Goal: Transaction & Acquisition: Book appointment/travel/reservation

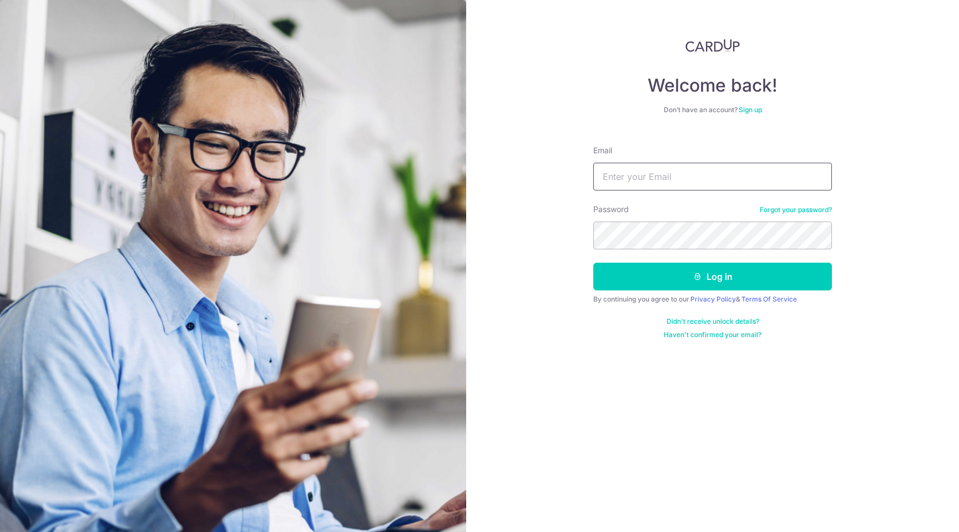
click at [631, 172] on input "Email" at bounding box center [712, 177] width 239 height 28
type input "charlottechanqy@gmail.com"
click at [593, 263] on button "Log in" at bounding box center [712, 277] width 239 height 28
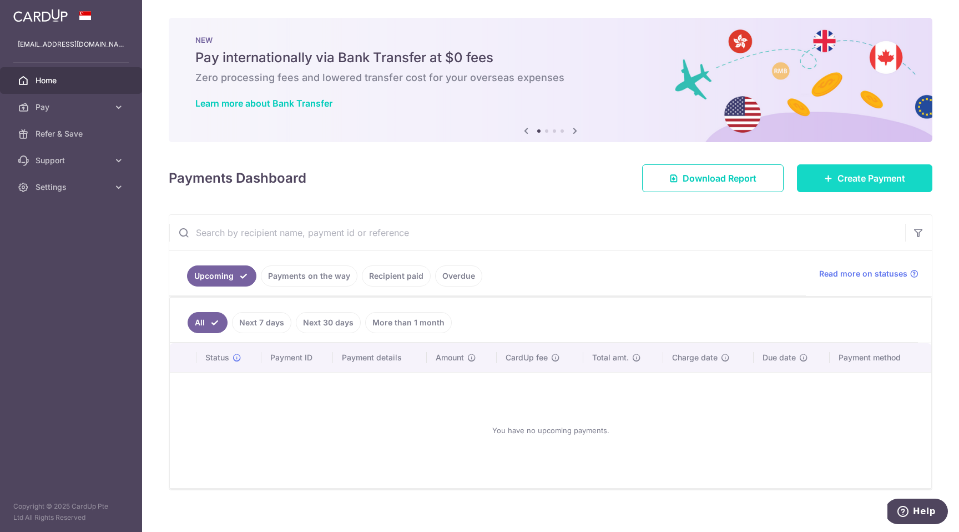
click at [861, 179] on span "Create Payment" at bounding box center [872, 178] width 68 height 13
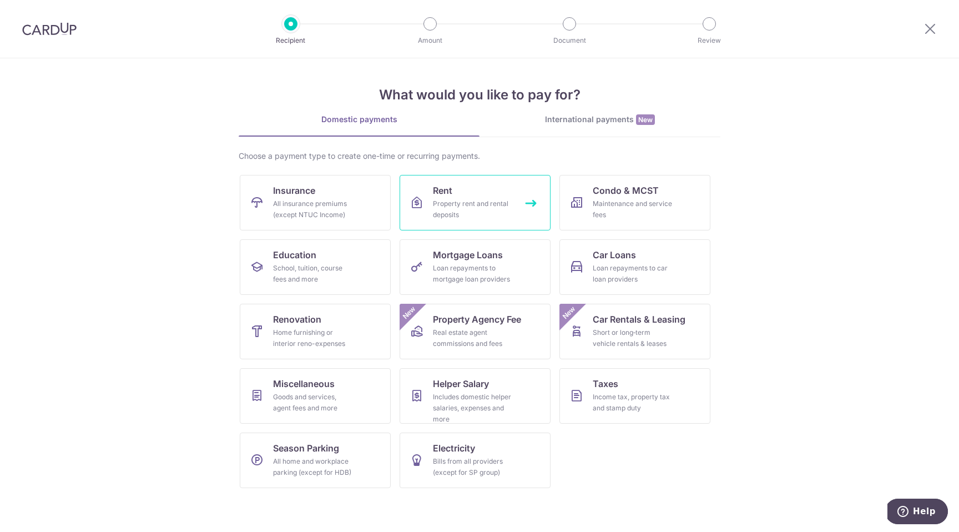
click at [506, 192] on link "Rent Property rent and rental deposits" at bounding box center [475, 203] width 151 height 56
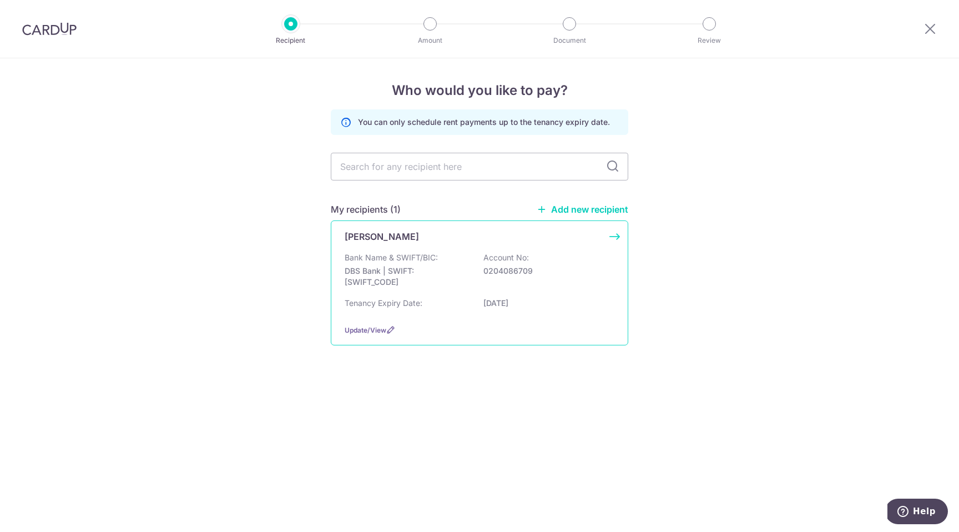
click at [389, 283] on p "DBS Bank | SWIFT: DBSSSGSGXXX" at bounding box center [407, 276] width 124 height 22
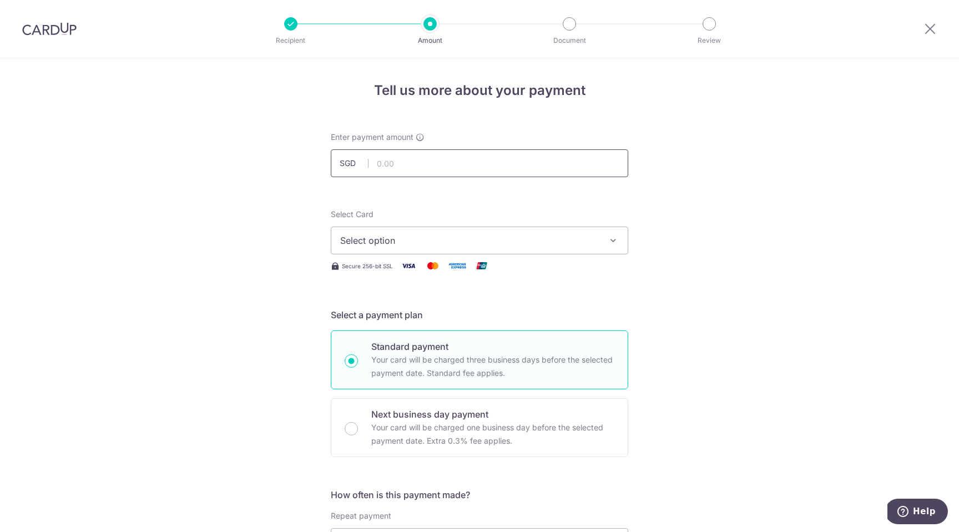
click at [406, 164] on input "text" at bounding box center [480, 163] width 298 height 28
click at [391, 227] on button "Select option" at bounding box center [480, 240] width 298 height 28
type input "4,000.00"
click at [374, 275] on span "Add credit card" at bounding box center [489, 271] width 259 height 11
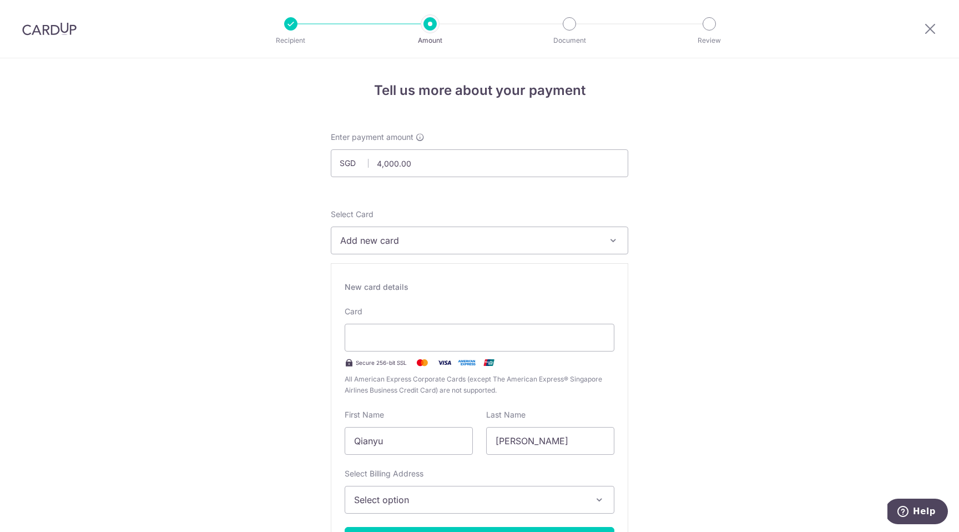
scroll to position [67, 0]
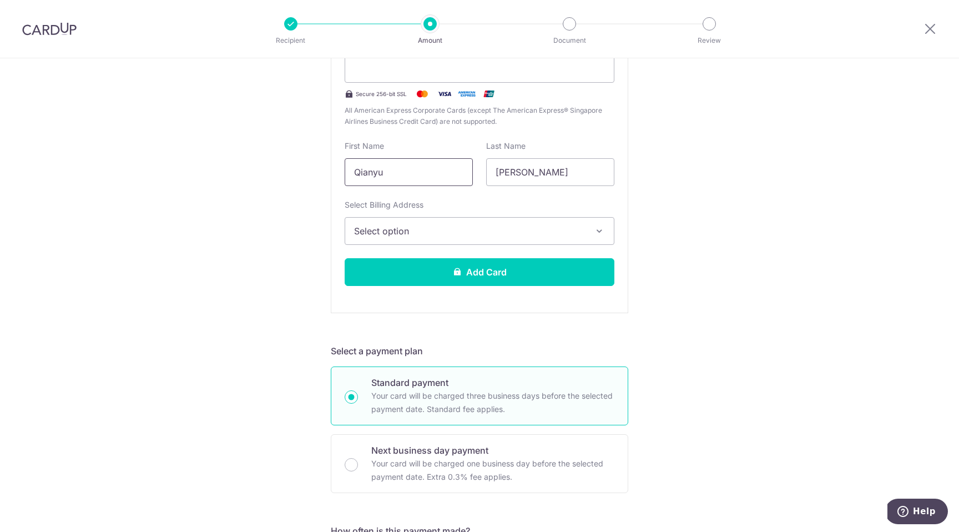
scroll to position [270, 0]
click at [397, 174] on input "Qianyu" at bounding box center [409, 171] width 128 height 28
type input "QIANYU"
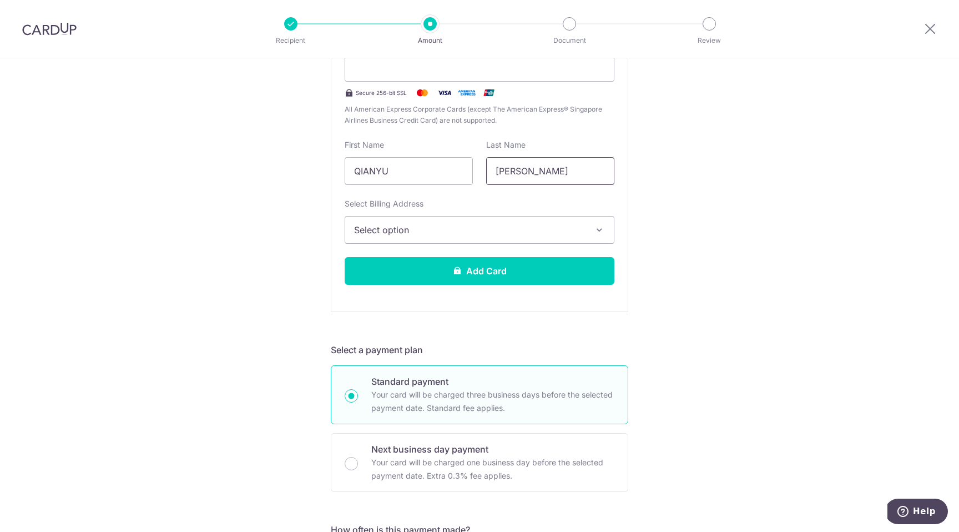
type input "CHEN"
click at [362, 226] on span "Select option" at bounding box center [469, 229] width 231 height 13
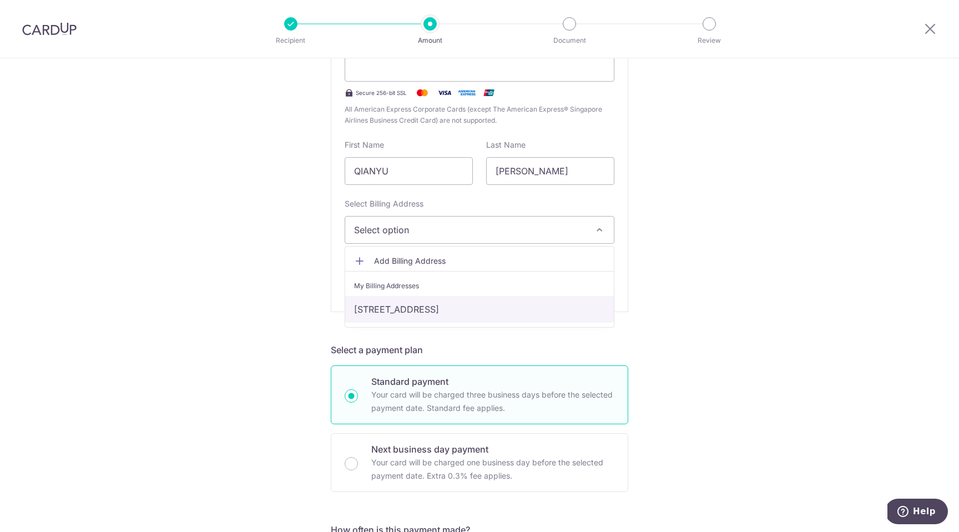
click at [382, 301] on link "512 West Coast Drive, Singapore, Singapore-120512" at bounding box center [479, 309] width 269 height 27
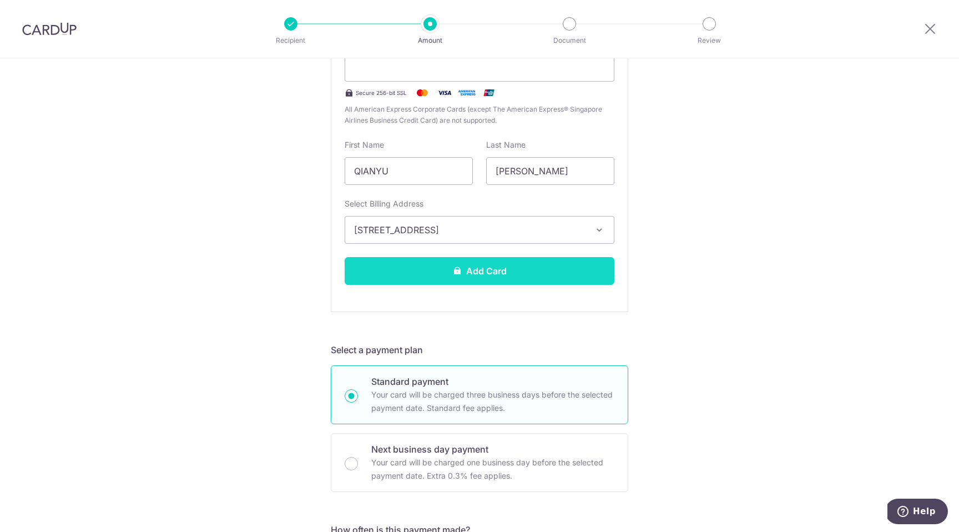
click at [433, 272] on button "Add Card" at bounding box center [480, 271] width 270 height 28
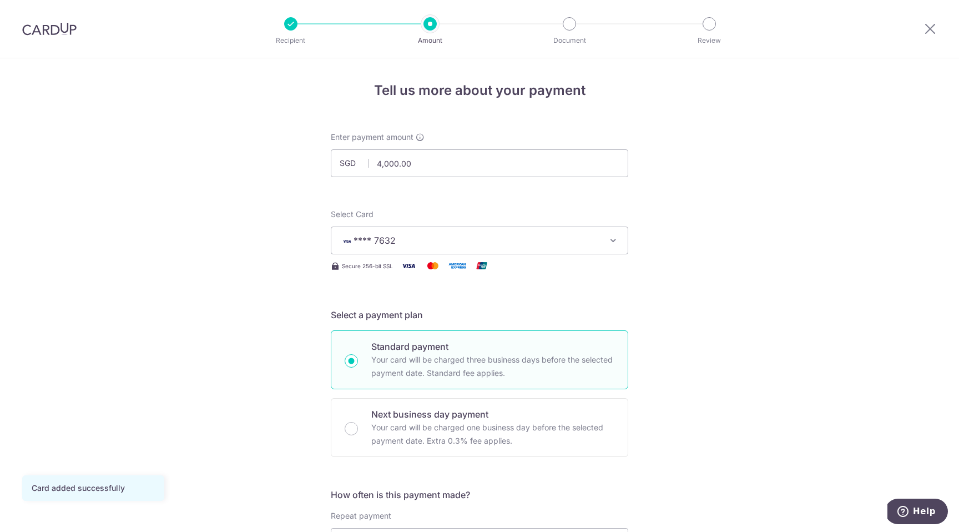
click at [467, 248] on button "**** 7632" at bounding box center [480, 240] width 298 height 28
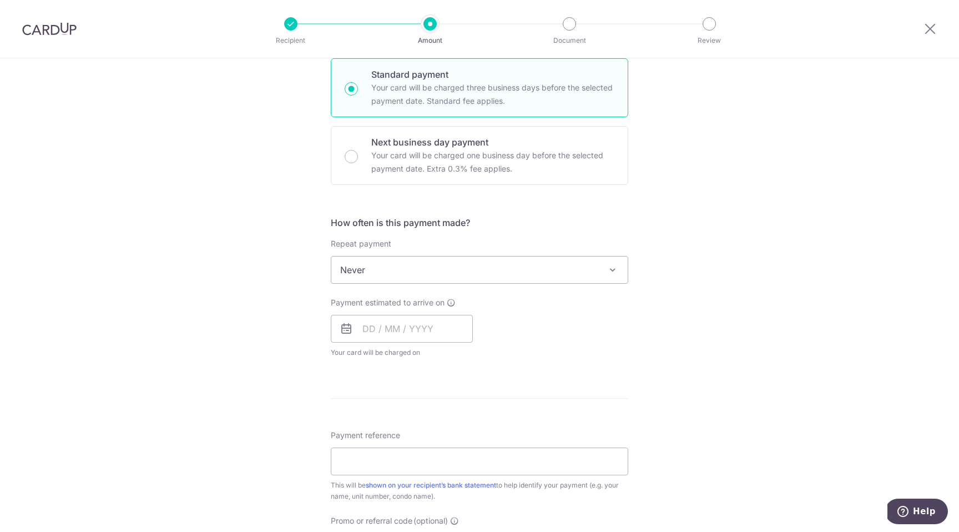
scroll to position [298, 0]
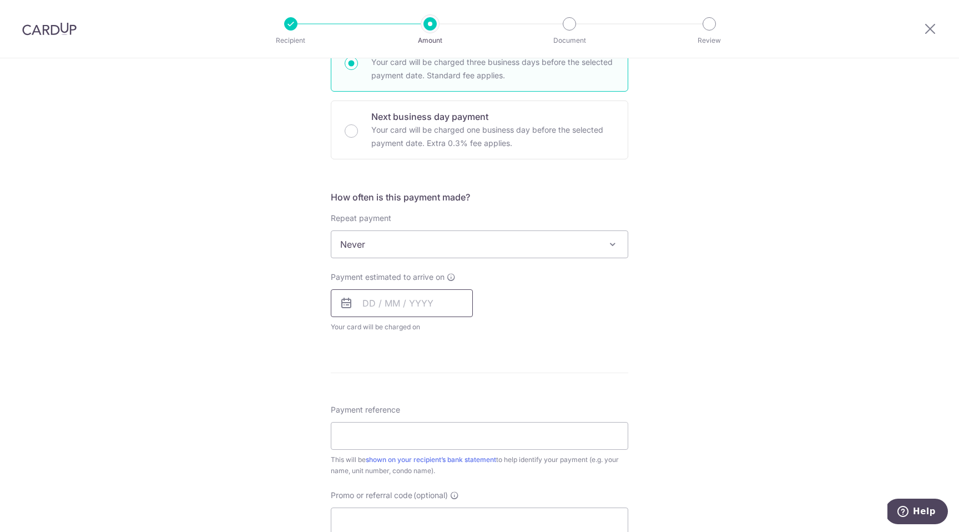
click at [362, 303] on input "text" at bounding box center [402, 303] width 142 height 28
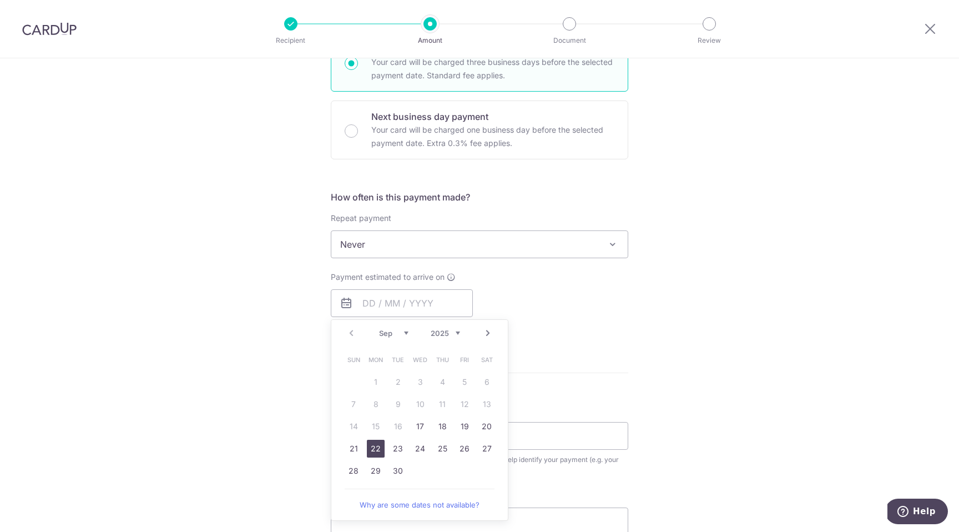
click at [370, 450] on link "22" at bounding box center [376, 449] width 18 height 18
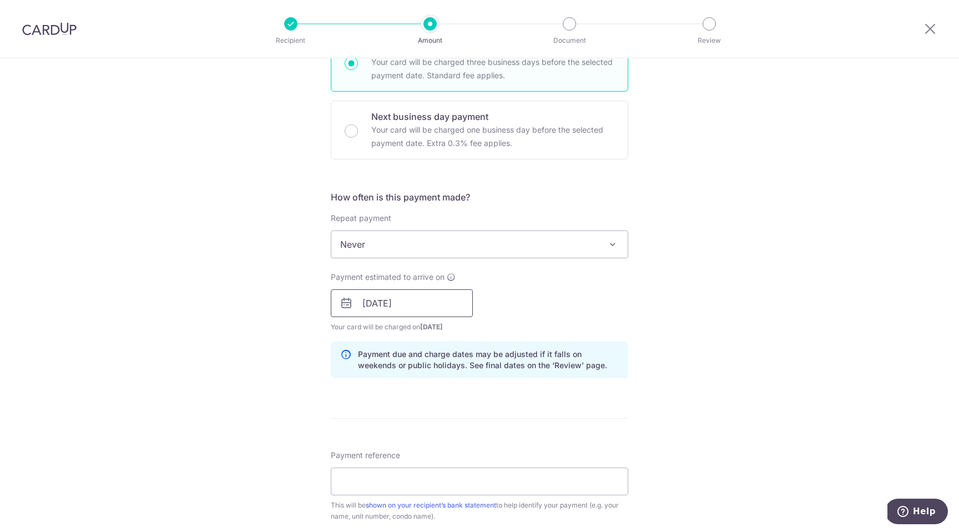
click at [427, 311] on input "22/09/2025" at bounding box center [402, 303] width 142 height 28
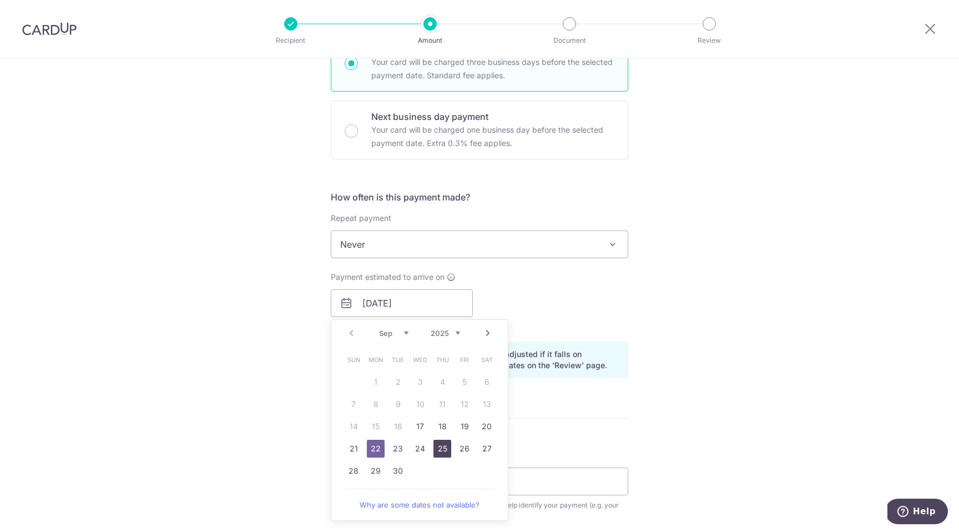
click at [440, 445] on link "25" at bounding box center [443, 449] width 18 height 18
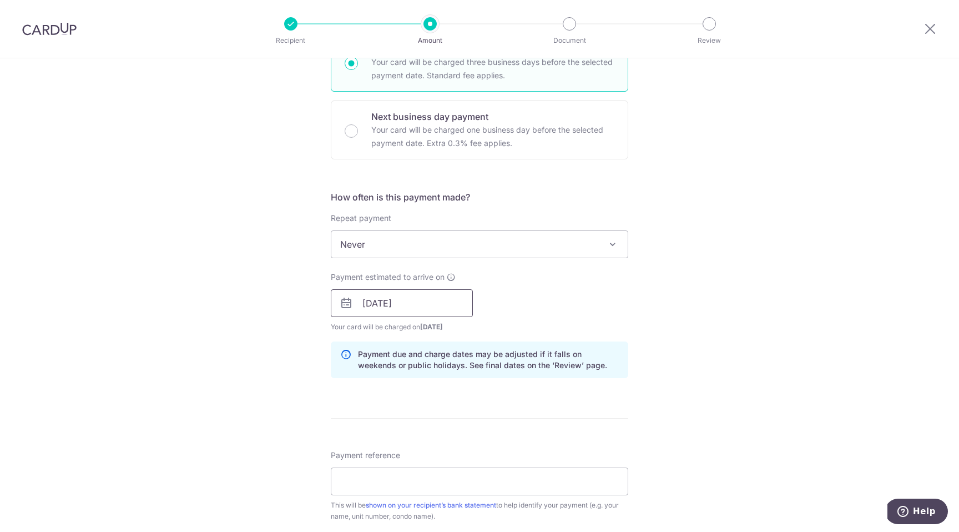
click at [447, 303] on input "25/09/2025" at bounding box center [402, 303] width 142 height 28
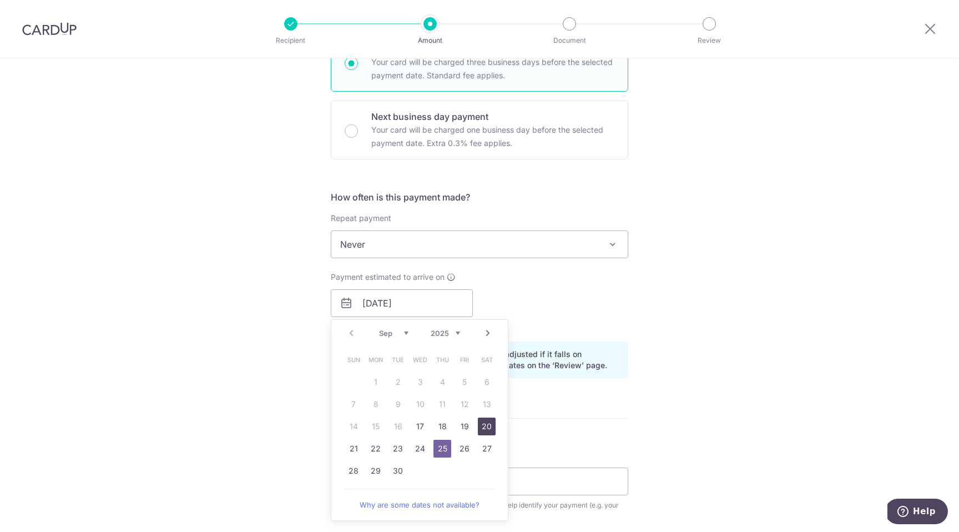
click at [480, 420] on link "20" at bounding box center [487, 426] width 18 height 18
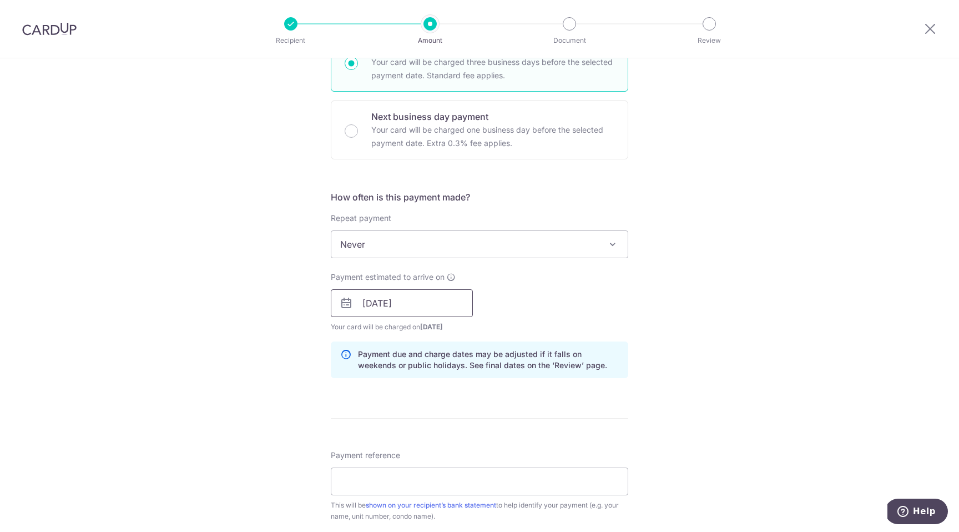
click at [457, 302] on input "20/09/2025" at bounding box center [402, 303] width 142 height 28
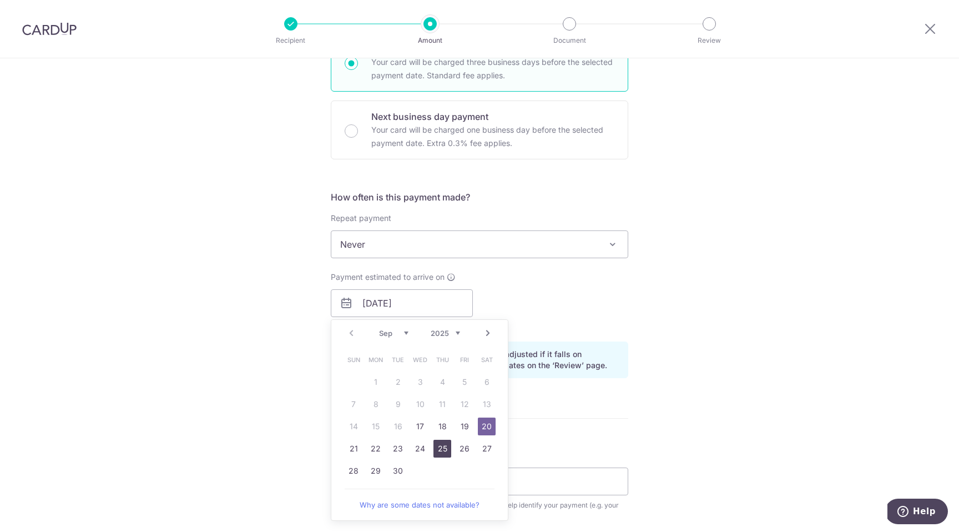
click at [440, 448] on link "25" at bounding box center [443, 449] width 18 height 18
type input "25/09/2025"
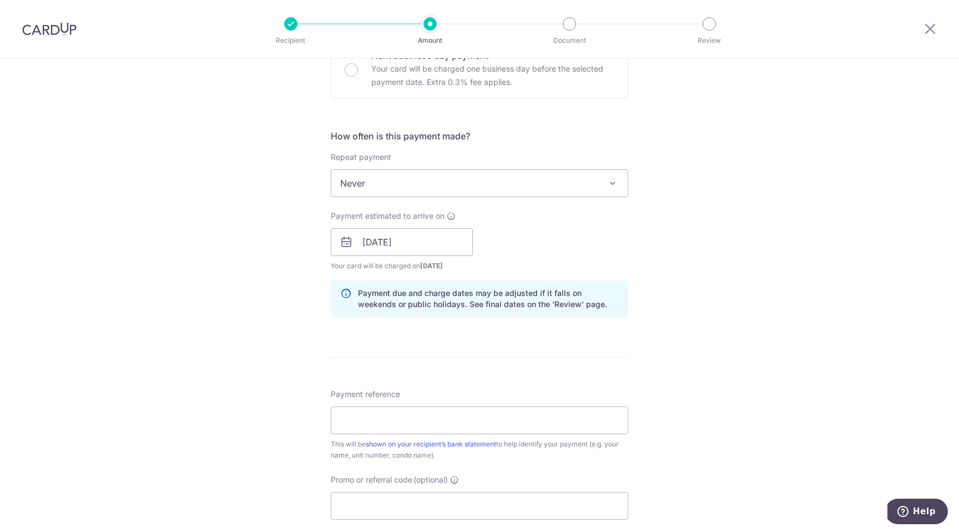
scroll to position [421, 0]
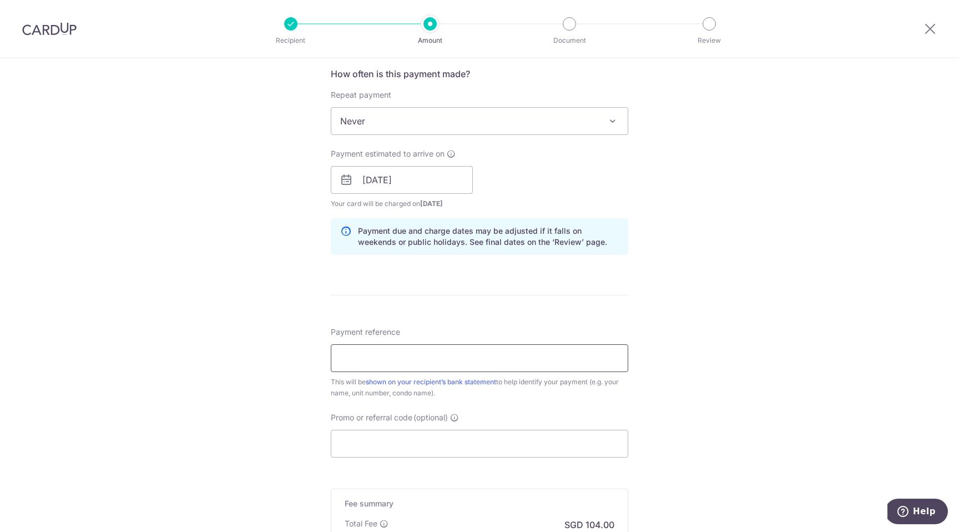
click at [425, 359] on input "Payment reference" at bounding box center [480, 358] width 298 height 28
type input "120512 Rental - Chen Qianyu"
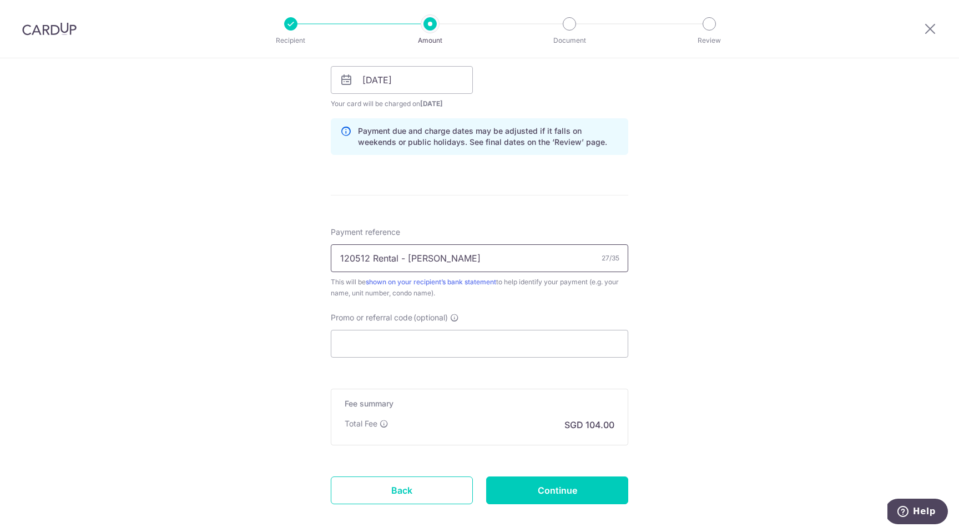
scroll to position [539, 0]
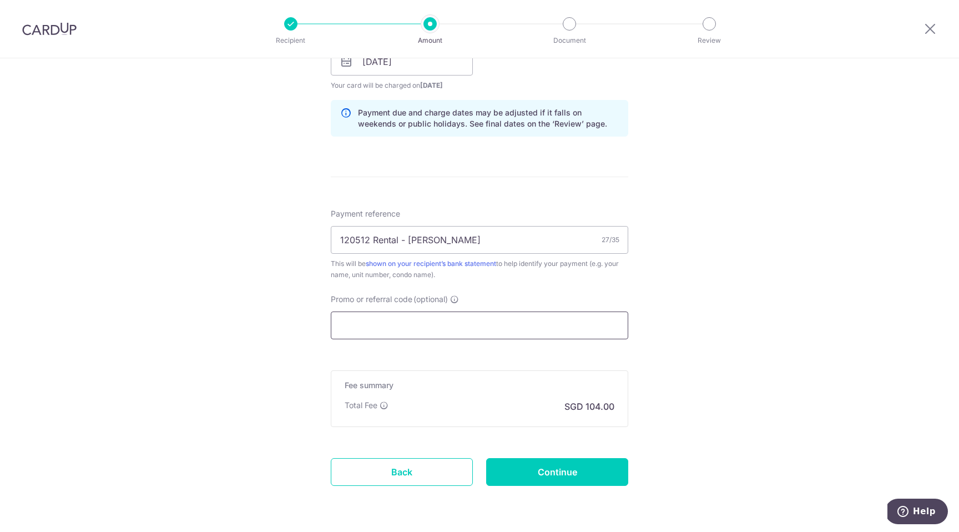
click at [414, 324] on input "Promo or referral code (optional)" at bounding box center [480, 325] width 298 height 28
paste input "SAVERENT179"
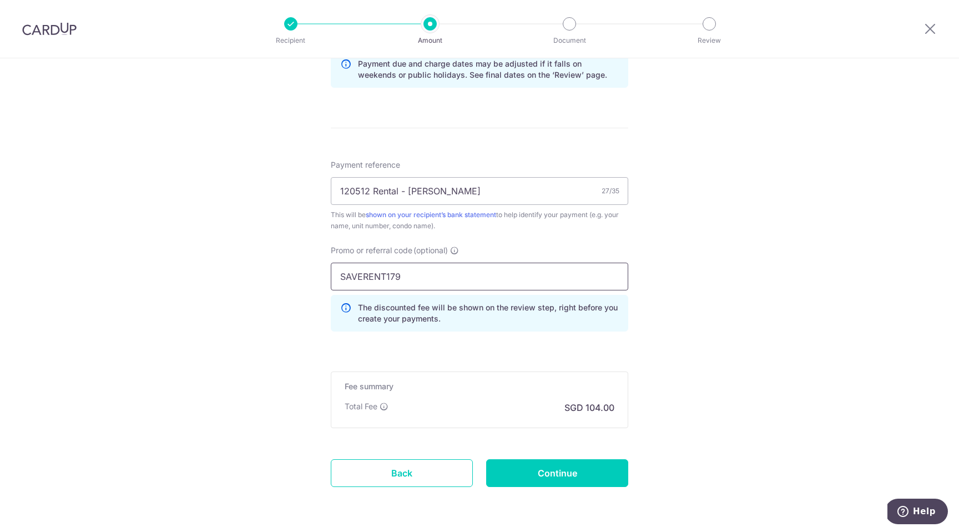
scroll to position [602, 0]
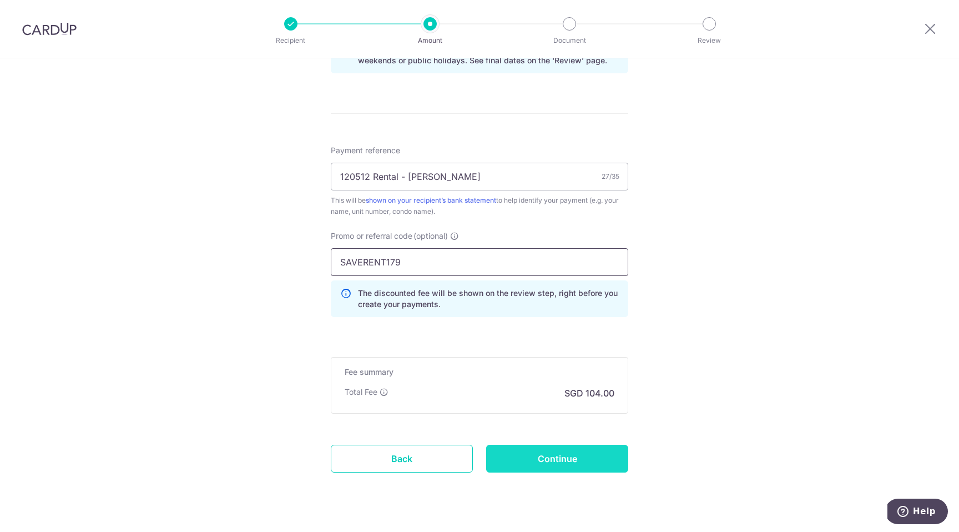
type input "SAVERENT179"
click at [528, 464] on input "Continue" at bounding box center [557, 459] width 142 height 28
type input "Create Schedule"
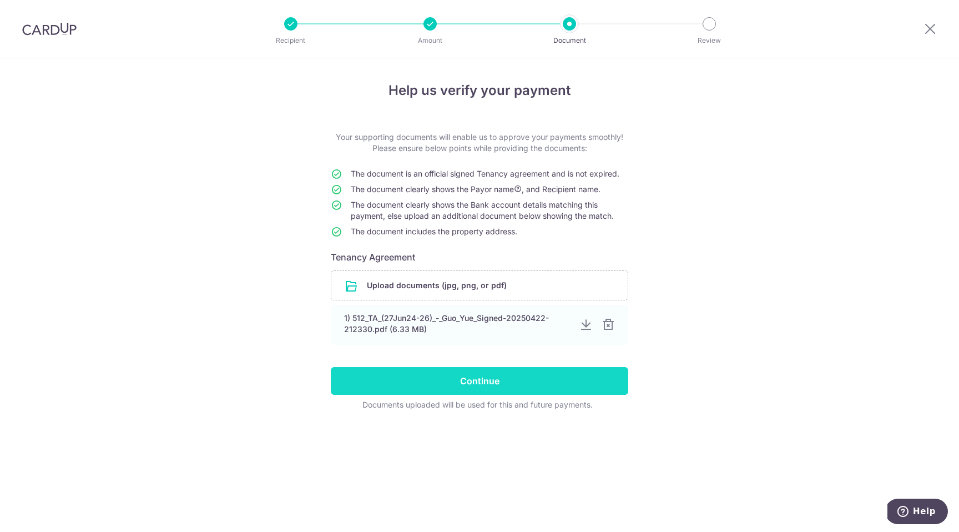
click at [502, 381] on input "Continue" at bounding box center [480, 381] width 298 height 28
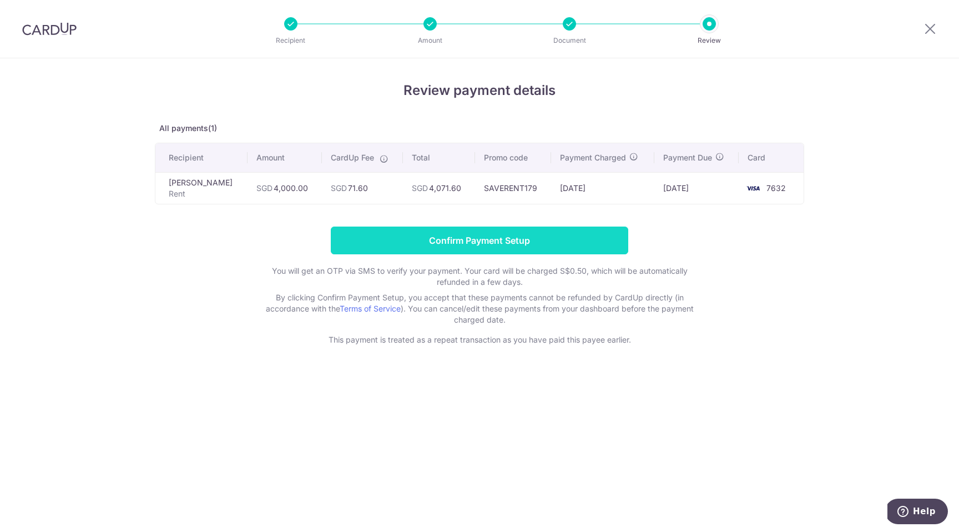
click at [486, 243] on input "Confirm Payment Setup" at bounding box center [480, 240] width 298 height 28
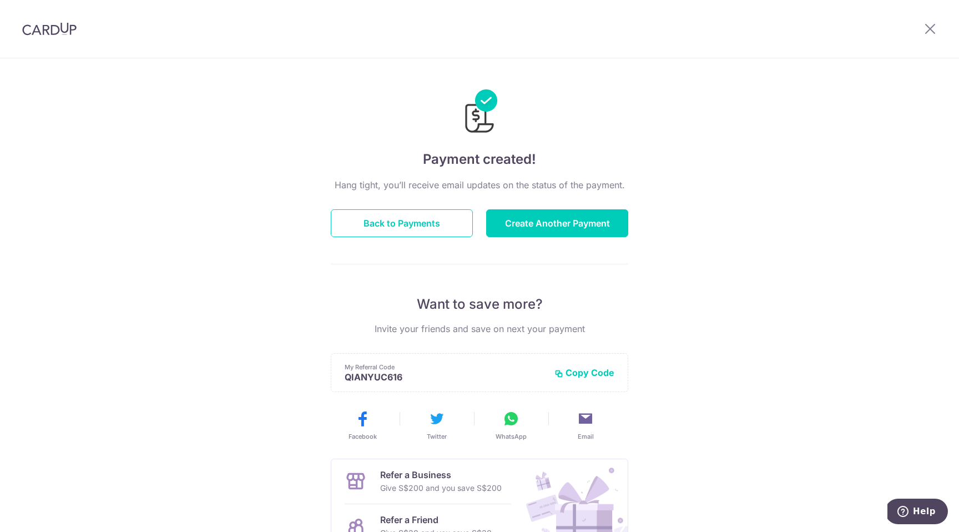
click at [486, 243] on div "Hang tight, you’ll receive email updates on the status of the payment. Back to …" at bounding box center [480, 388] width 298 height 421
